Goal: Transaction & Acquisition: Register for event/course

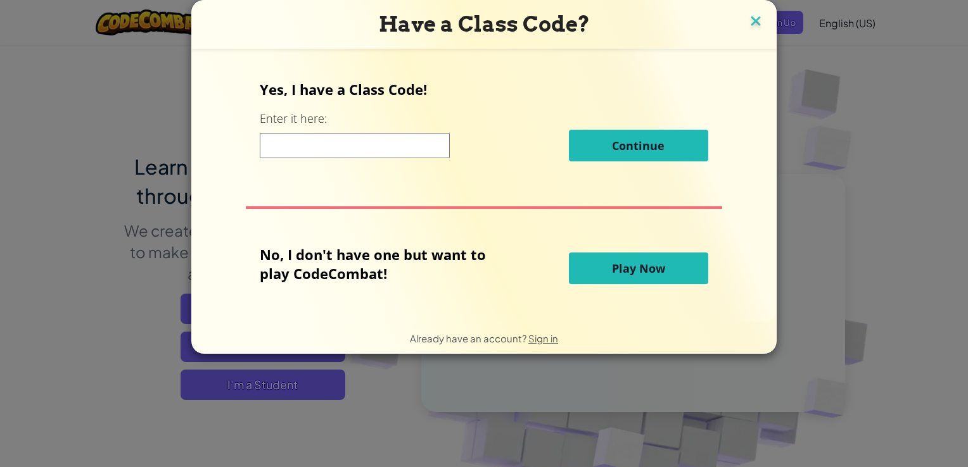
click at [750, 19] on img at bounding box center [755, 22] width 16 height 19
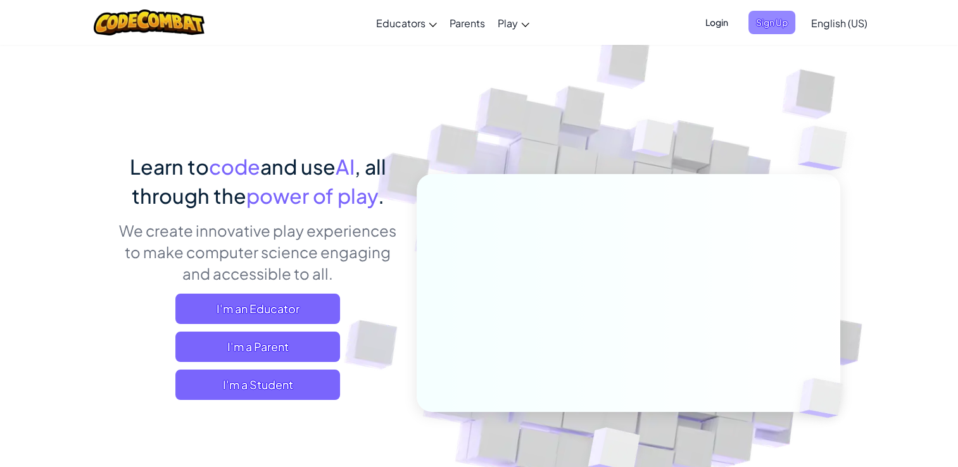
click at [763, 24] on span "Sign Up" at bounding box center [771, 22] width 47 height 23
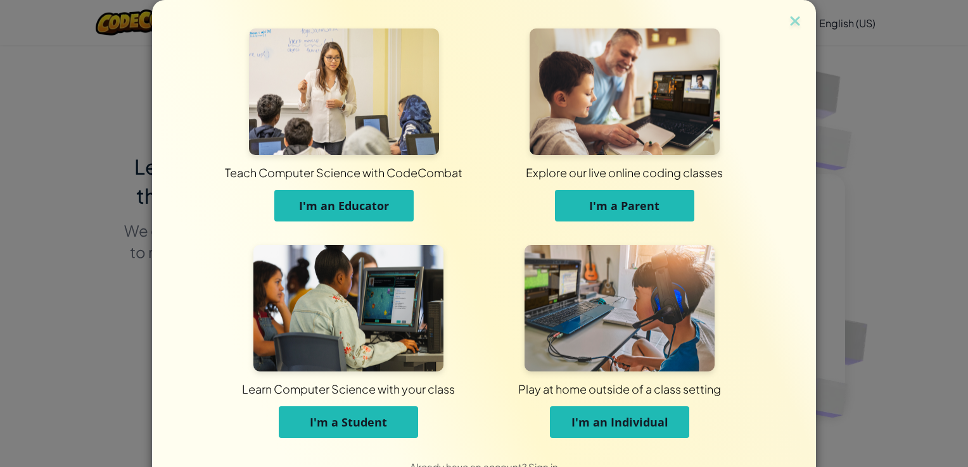
click at [361, 422] on span "I'm a Student" at bounding box center [348, 422] width 77 height 15
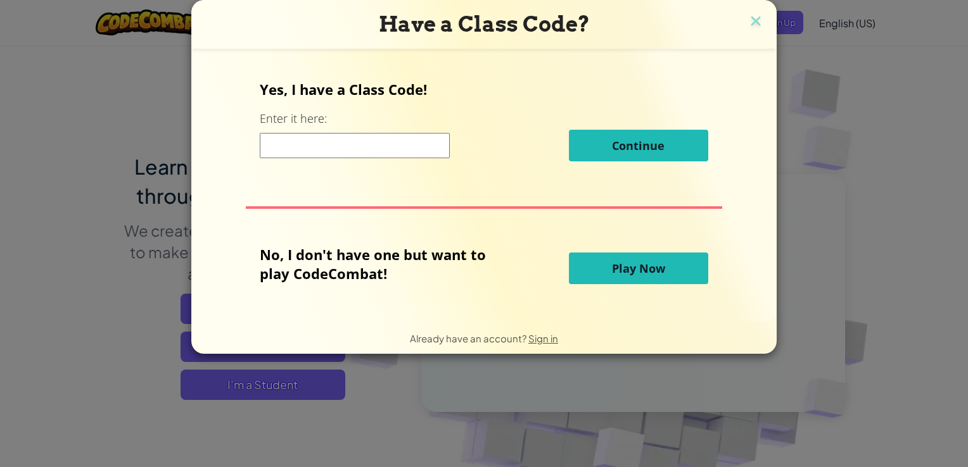
click at [405, 146] on input at bounding box center [355, 145] width 190 height 25
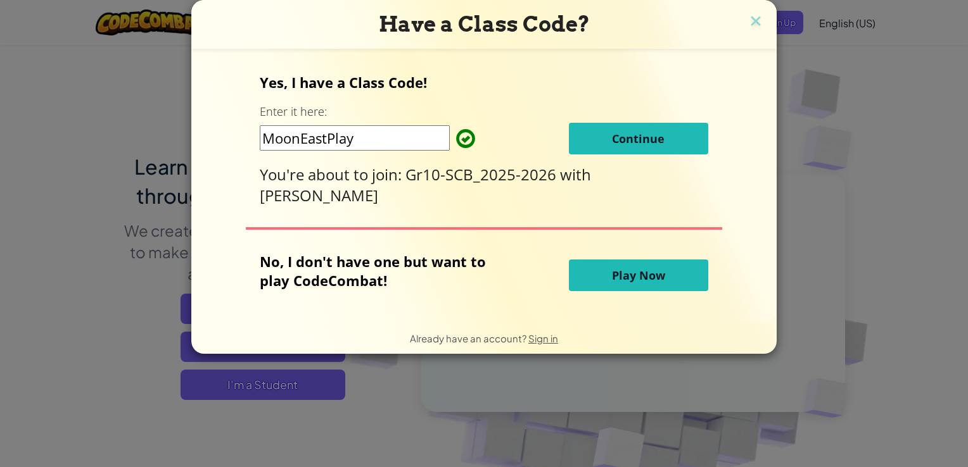
type input "MoonEastPlay"
click at [615, 132] on button "Continue" at bounding box center [638, 139] width 139 height 32
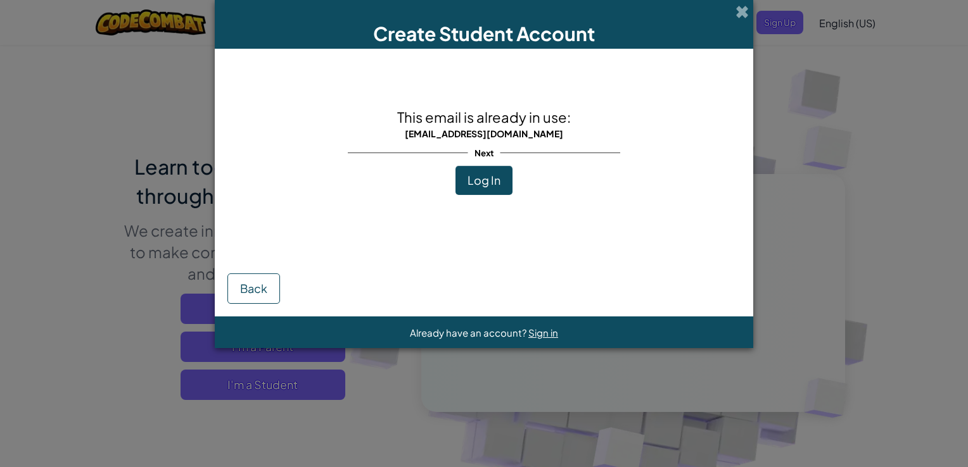
click at [494, 187] on button "Log In" at bounding box center [483, 180] width 57 height 29
